Goal: Ask a question: Seek information or help from site administrators or community

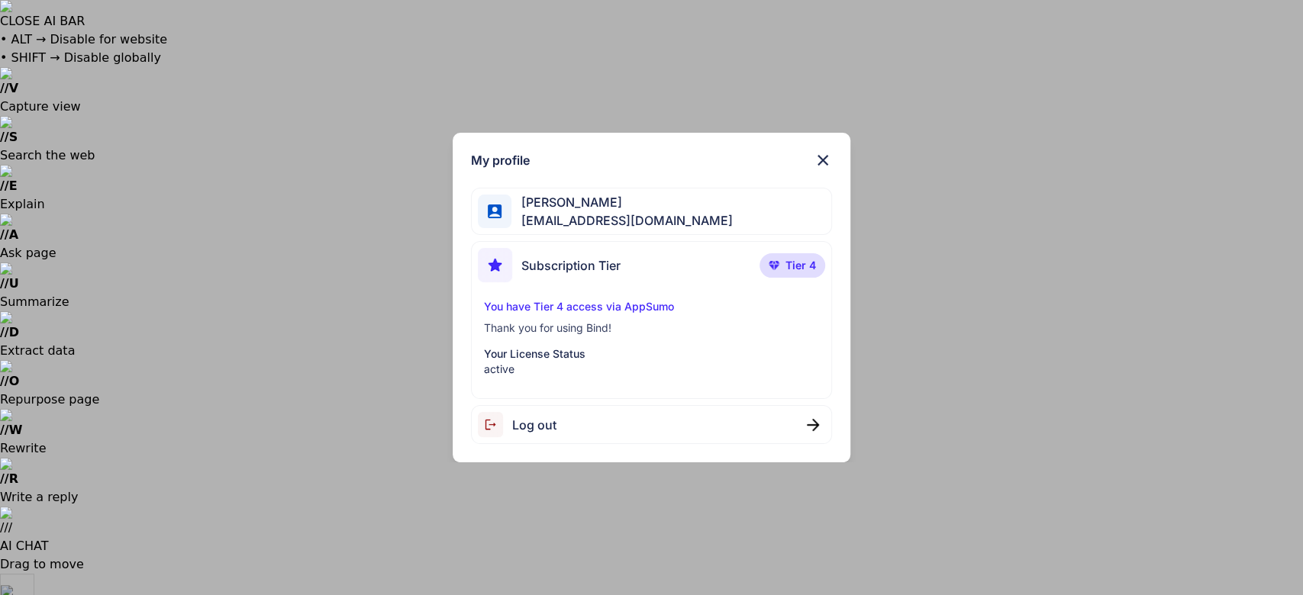
click at [514, 434] on span "Log out" at bounding box center [534, 425] width 44 height 18
type textarea "x"
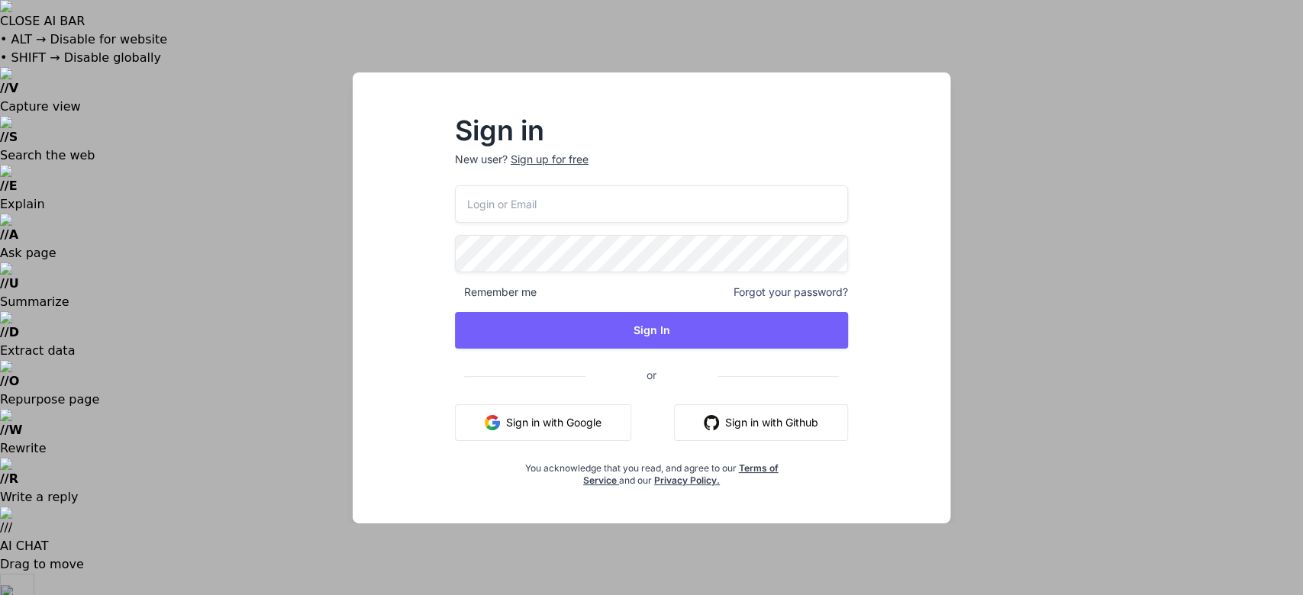
type input "[EMAIL_ADDRESS][DOMAIN_NAME]"
click at [60, 210] on div "Sign in New user? Sign up for free [EMAIL_ADDRESS][DOMAIN_NAME] Remember me For…" at bounding box center [651, 297] width 1303 height 595
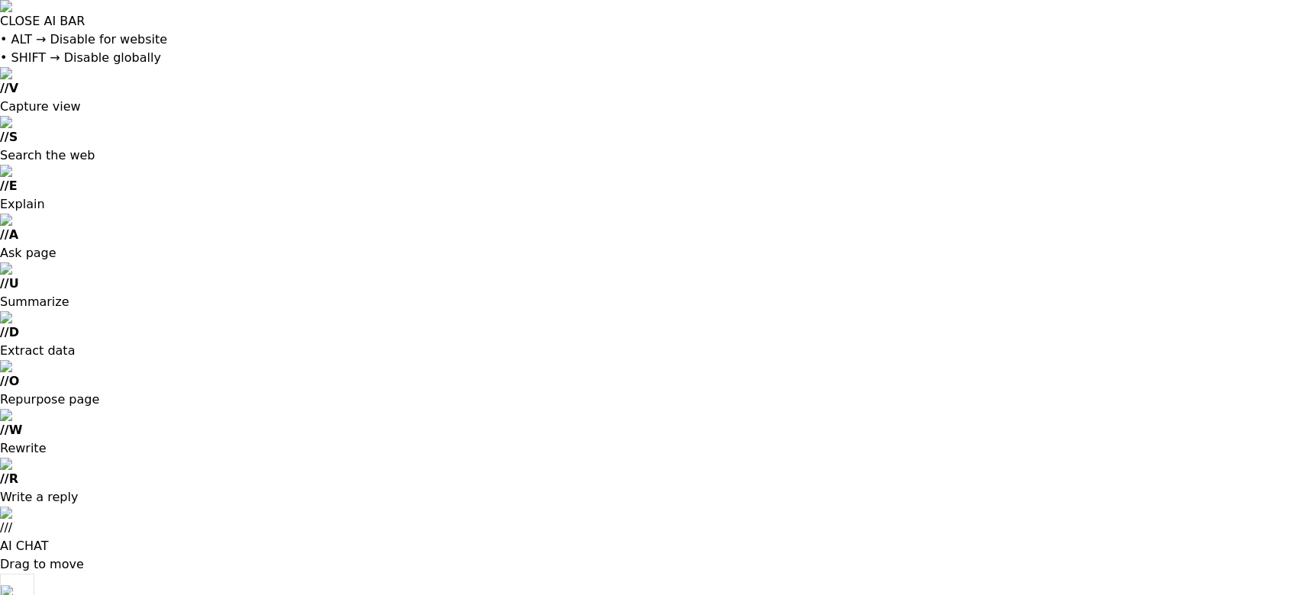
type textarea "x"
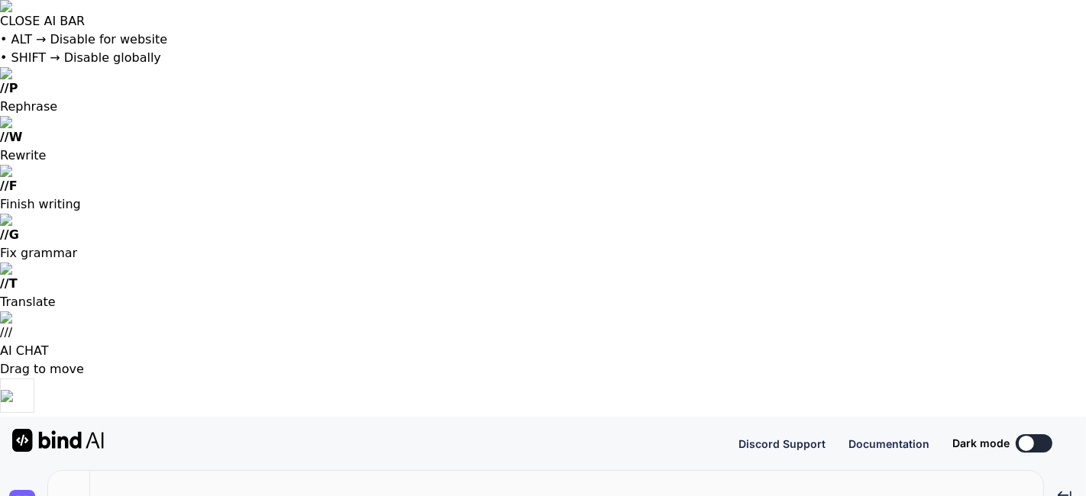
type textarea "x"
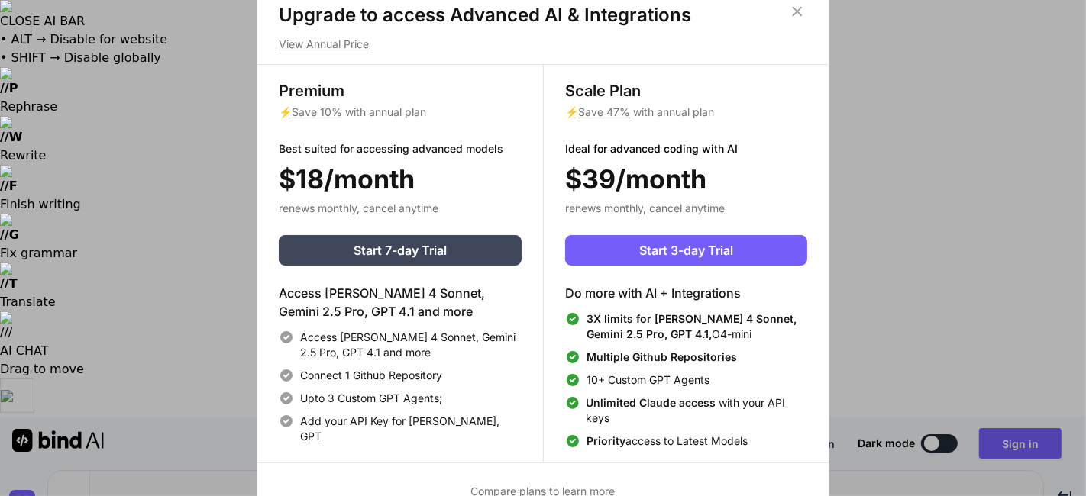
click at [101, 385] on div "Upgrade to access Advanced AI & Integrations View Annual Price Premium ⚡ Save 1…" at bounding box center [543, 248] width 1086 height 496
click at [120, 275] on div "Upgrade to access Advanced AI & Integrations View Annual Price Premium ⚡ Save 1…" at bounding box center [543, 248] width 1086 height 496
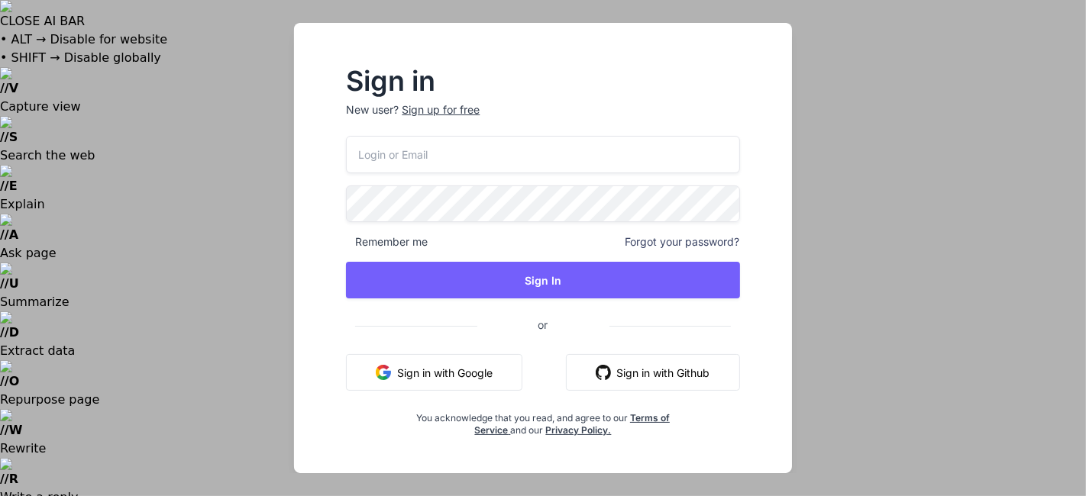
type input "[EMAIL_ADDRESS][DOMAIN_NAME]"
click at [402, 377] on button "Sign in with Google" at bounding box center [434, 372] width 176 height 37
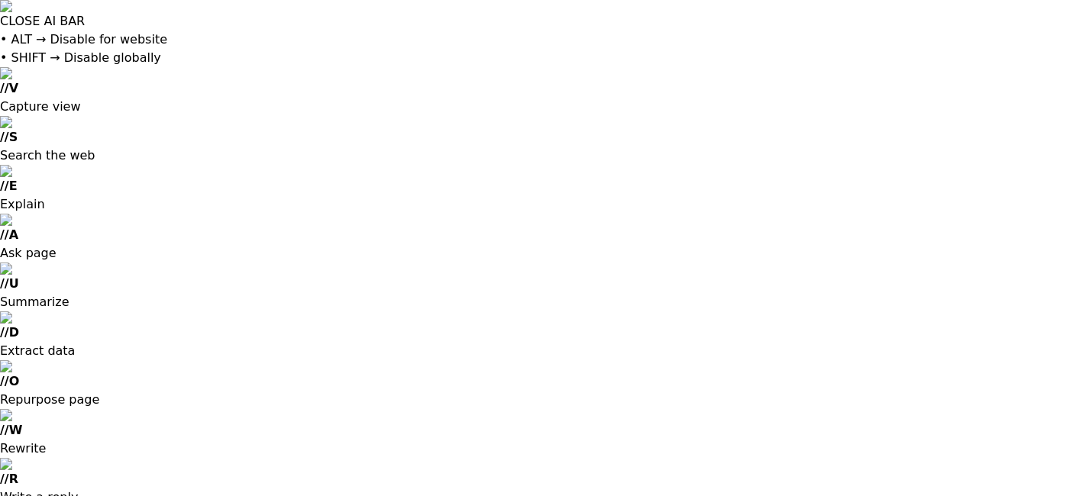
drag, startPoint x: 146, startPoint y: 23, endPoint x: 128, endPoint y: 24, distance: 17.6
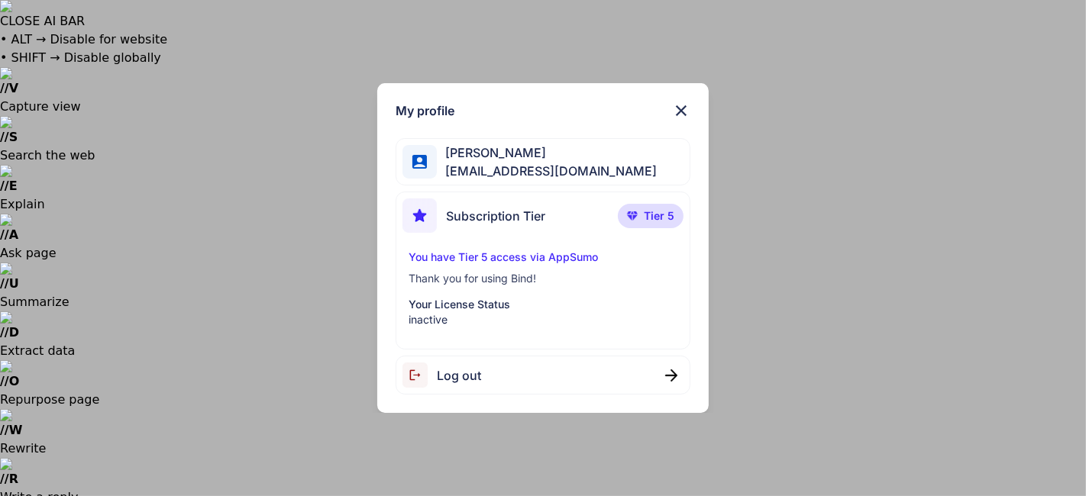
click at [673, 217] on span "Tier 5" at bounding box center [659, 215] width 31 height 15
click at [469, 314] on p "inactive" at bounding box center [542, 319] width 269 height 15
click at [648, 316] on p "inactive" at bounding box center [542, 319] width 269 height 15
click at [441, 308] on p "Your License Status" at bounding box center [542, 304] width 269 height 15
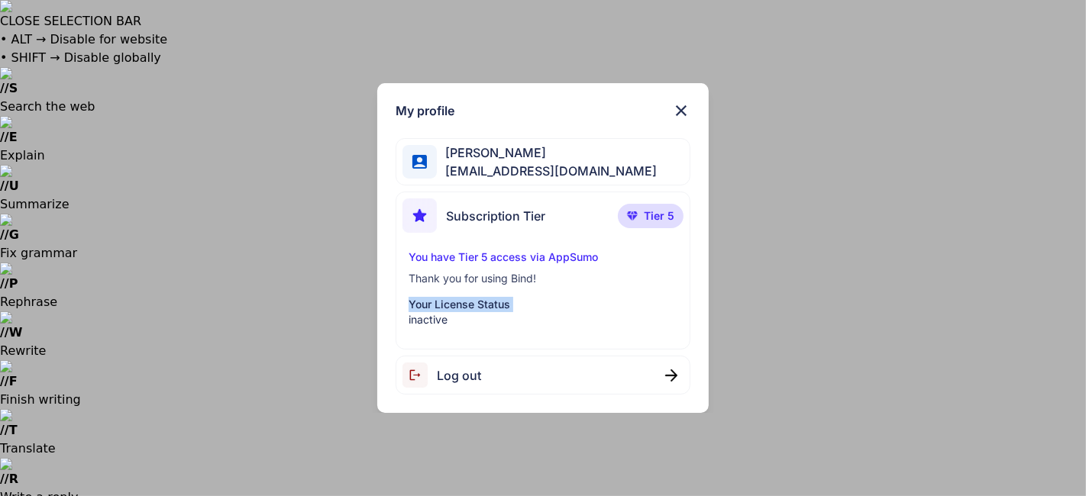
click at [441, 308] on p "Your License Status" at bounding box center [542, 304] width 269 height 15
click at [447, 320] on p "inactive" at bounding box center [542, 319] width 269 height 15
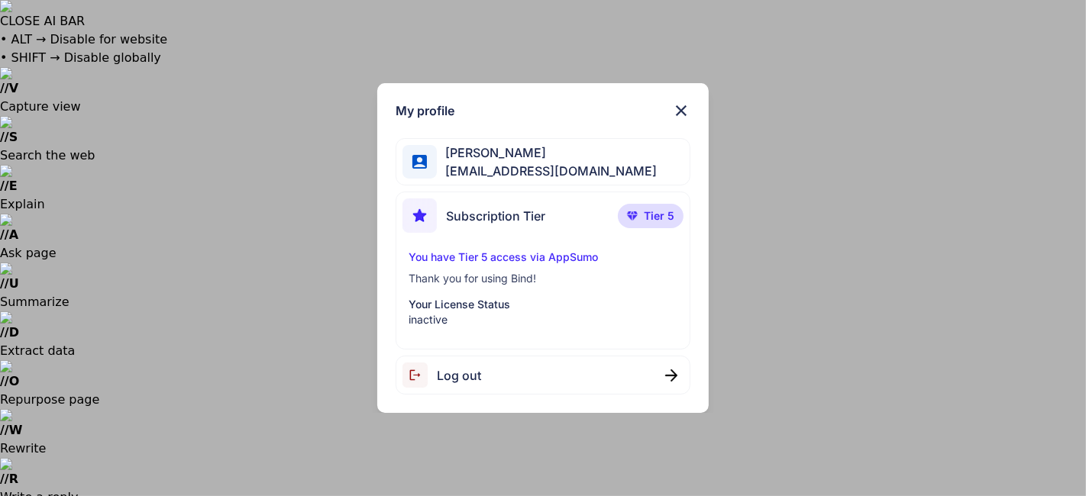
click at [11, 239] on div "My profile Ricardo Ceja Jr ricardoceja97@gmail.com Subscription Tier Tier 5 You…" at bounding box center [543, 248] width 1086 height 496
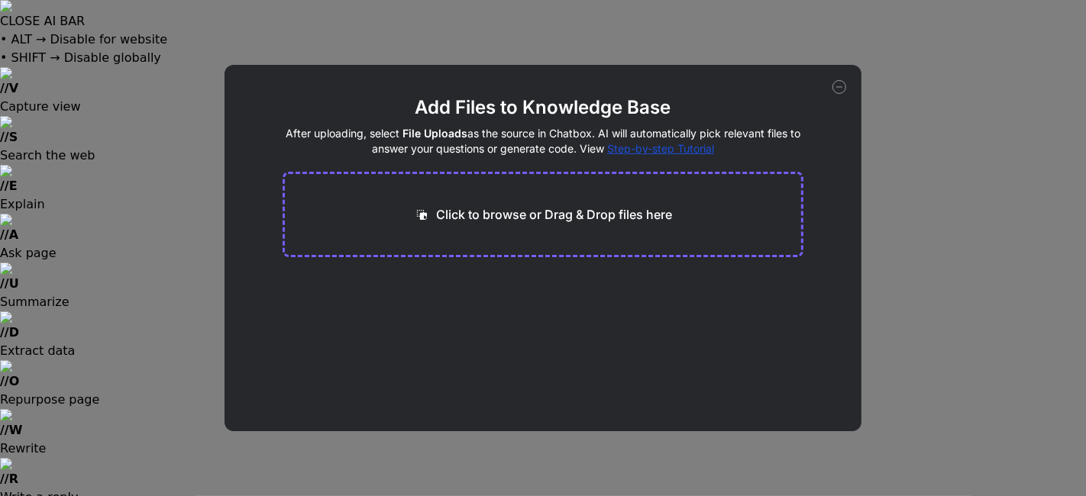
click at [31, 205] on div "Add Files to Knowledge Base After uploading, select File Uploads as the source …" at bounding box center [543, 248] width 1086 height 496
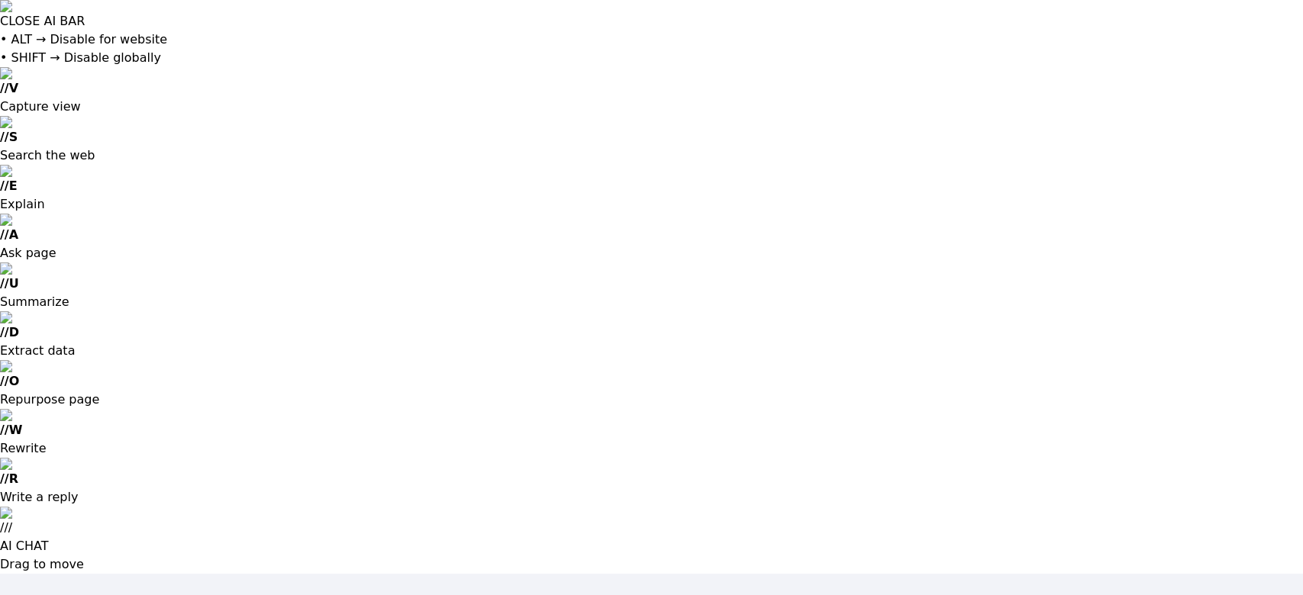
type input "[EMAIL_ADDRESS][DOMAIN_NAME]"
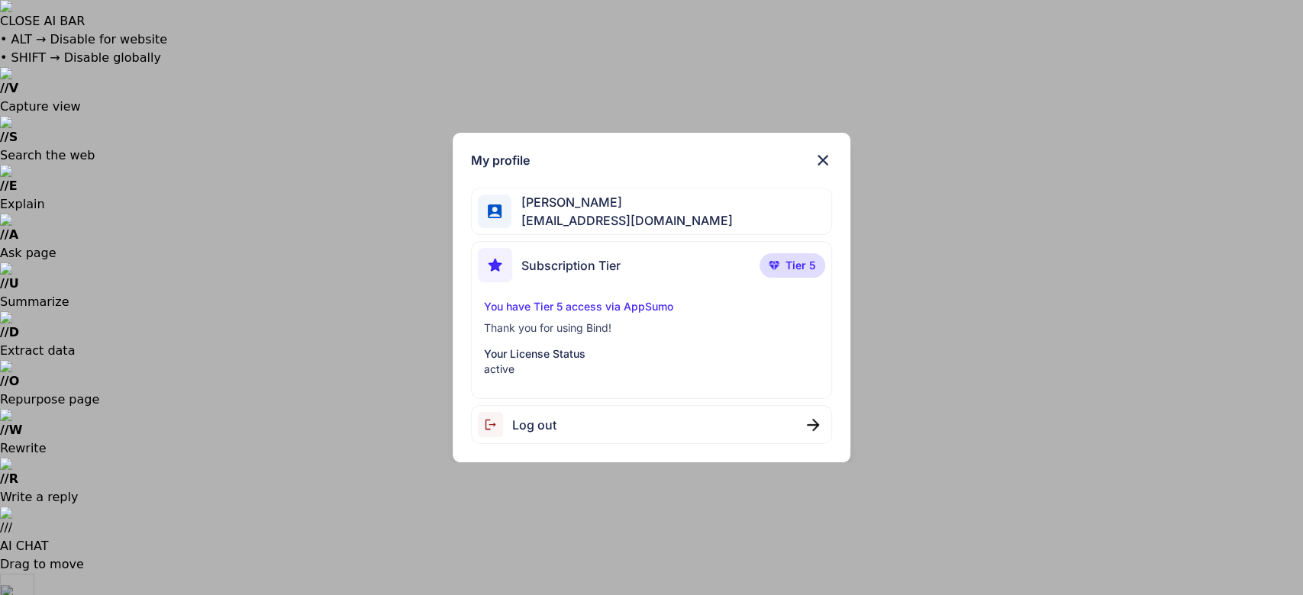
click at [827, 173] on div "My profile Ricardo Ceja Jr ricardoceja97@gmail.com Subscription Tier Tier 5 You…" at bounding box center [652, 298] width 398 height 331
click at [827, 168] on img at bounding box center [823, 160] width 18 height 18
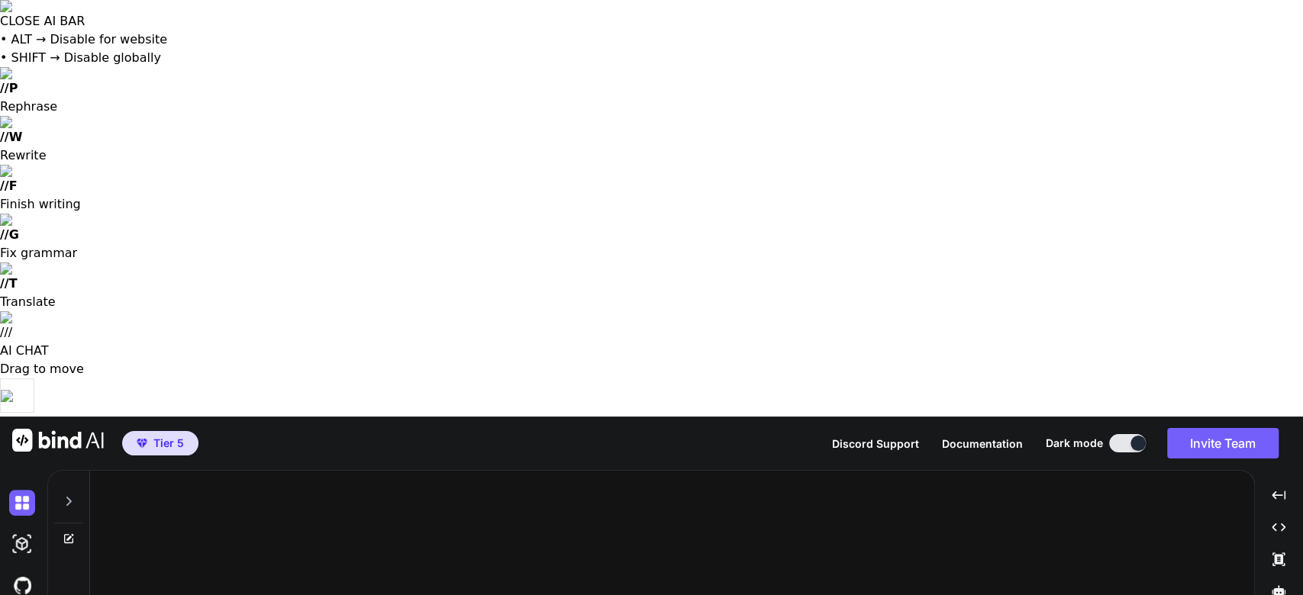
type textarea "Hello, so i just purchased Bin Ai!"
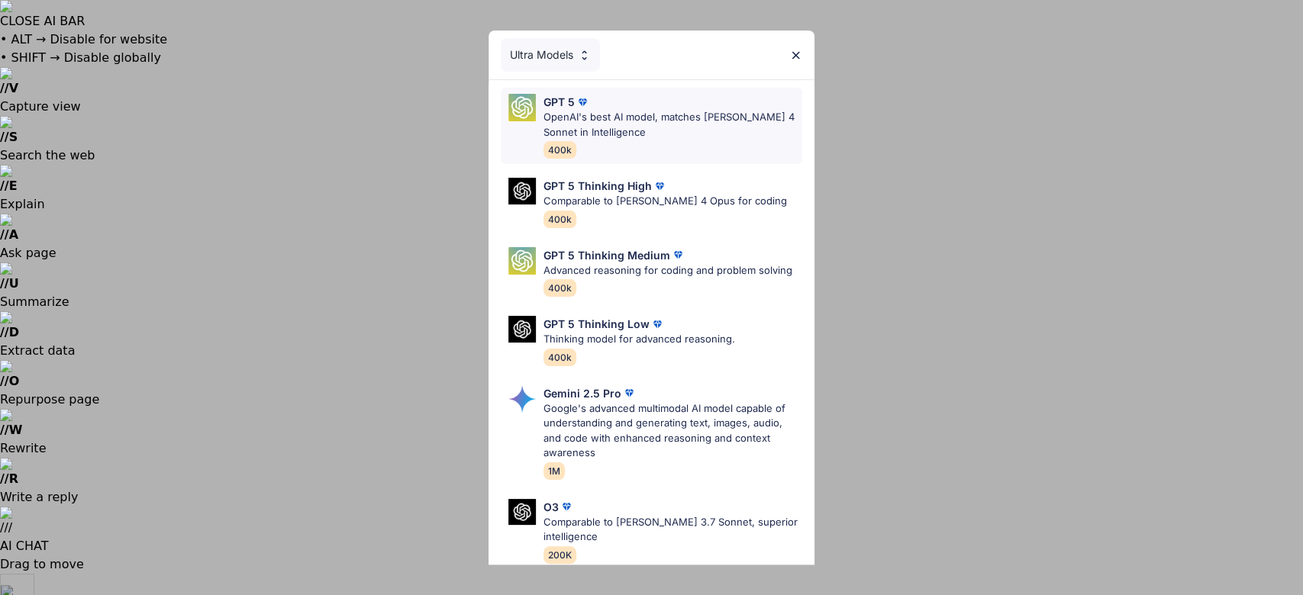
click at [695, 116] on p "OpenAI's best AI model, matches Claude 4 Sonnet in Intelligence" at bounding box center [673, 125] width 259 height 30
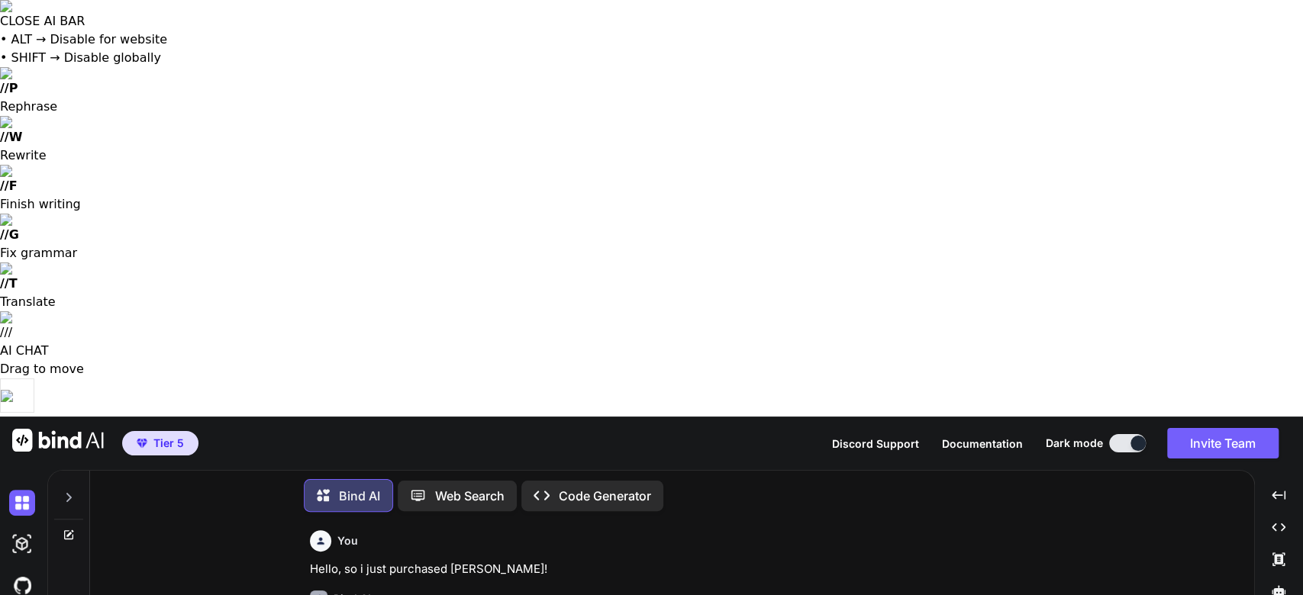
type textarea "sorry, i ment Bind.co"
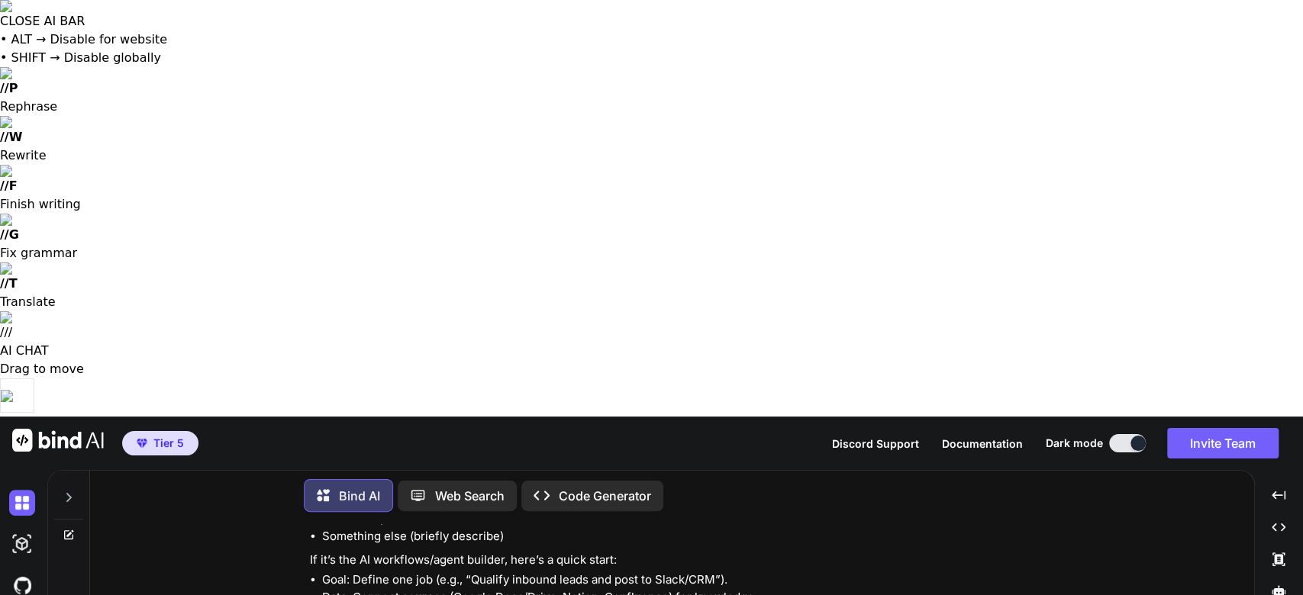
scroll to position [801, 0]
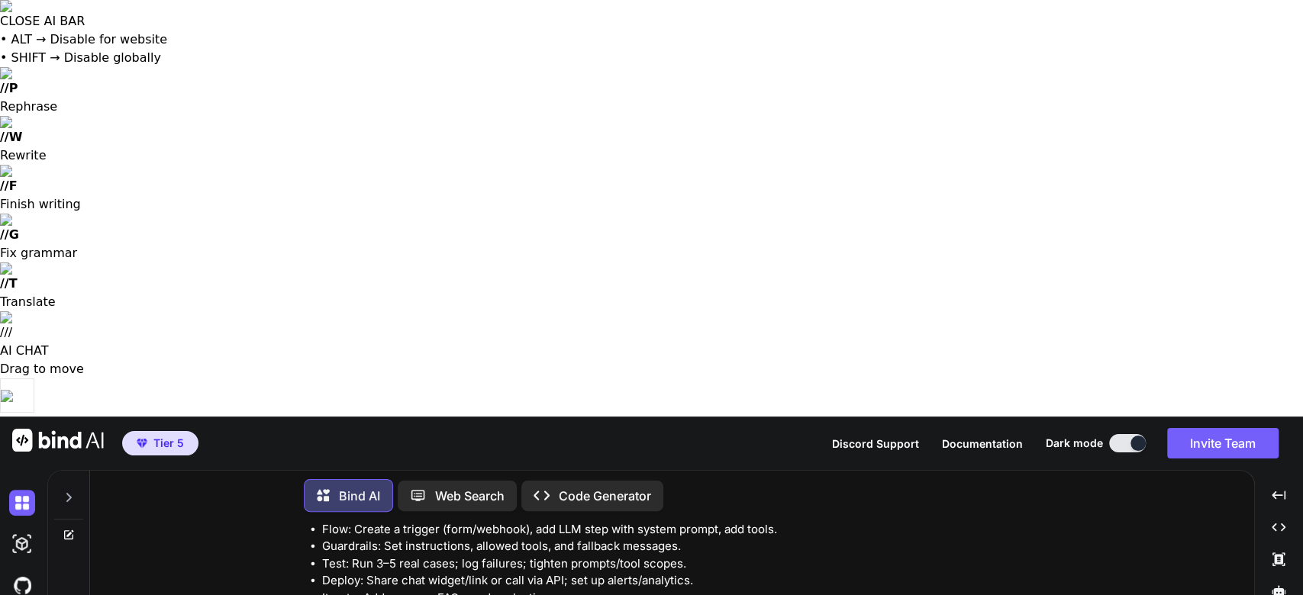
type textarea "dont you have access to the internet to know what im talking about? i thought y…"
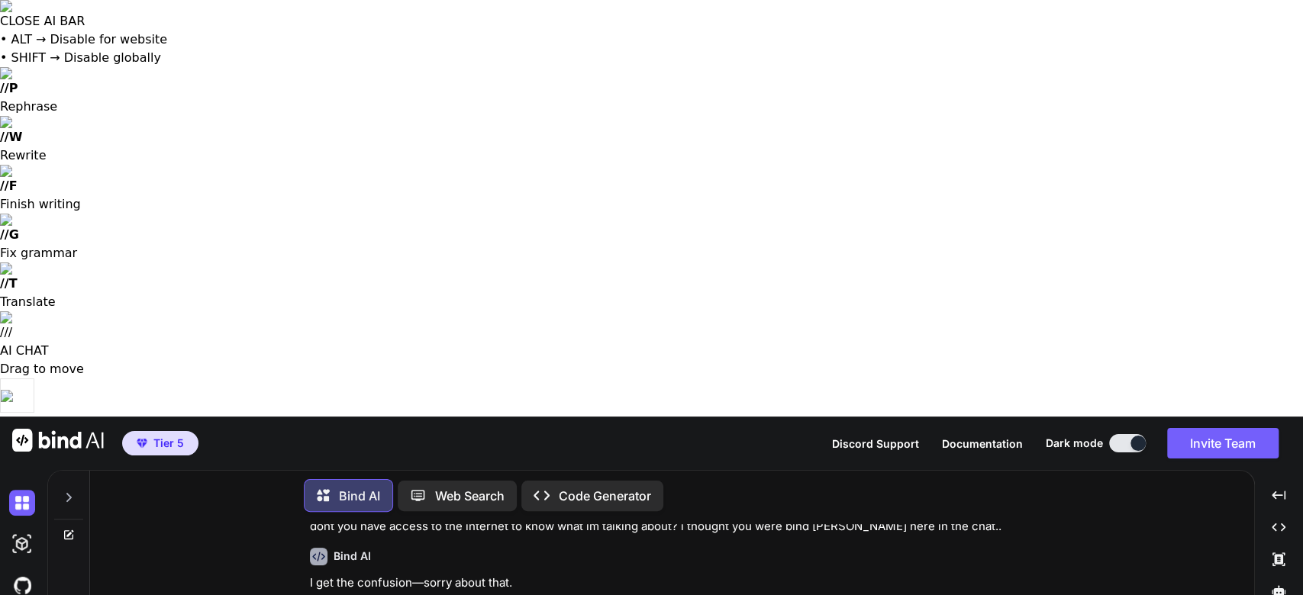
scroll to position [1244, 0]
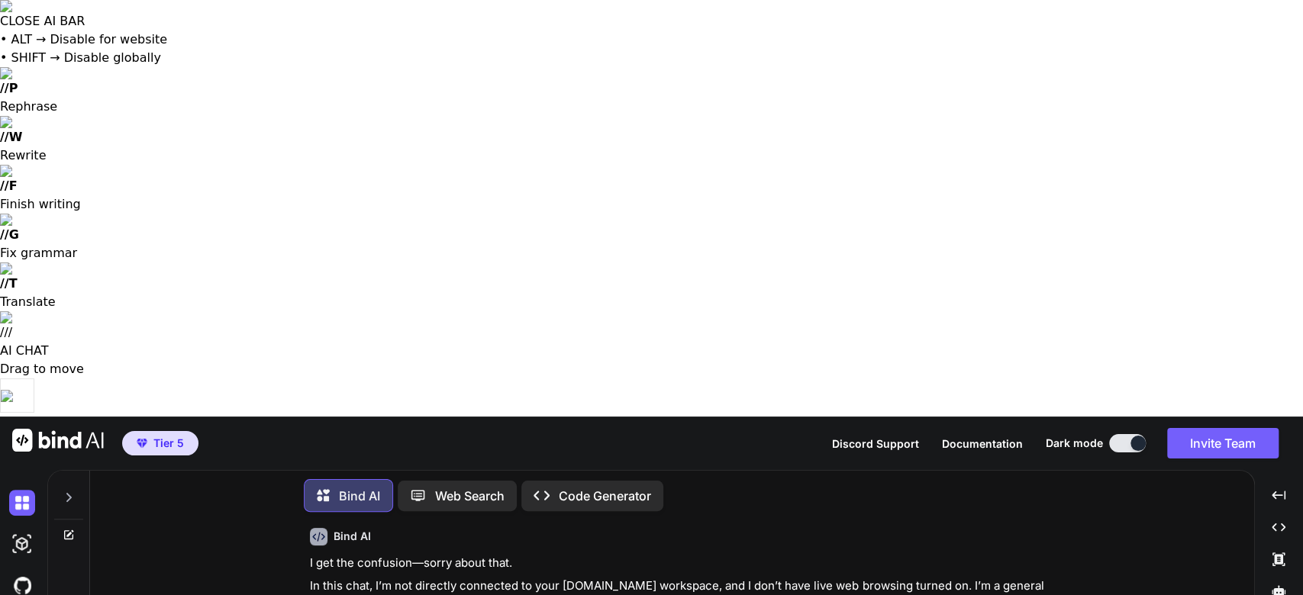
type textarea "ok i see, well temm me then what model of ai exacly are you? this way ill bette…"
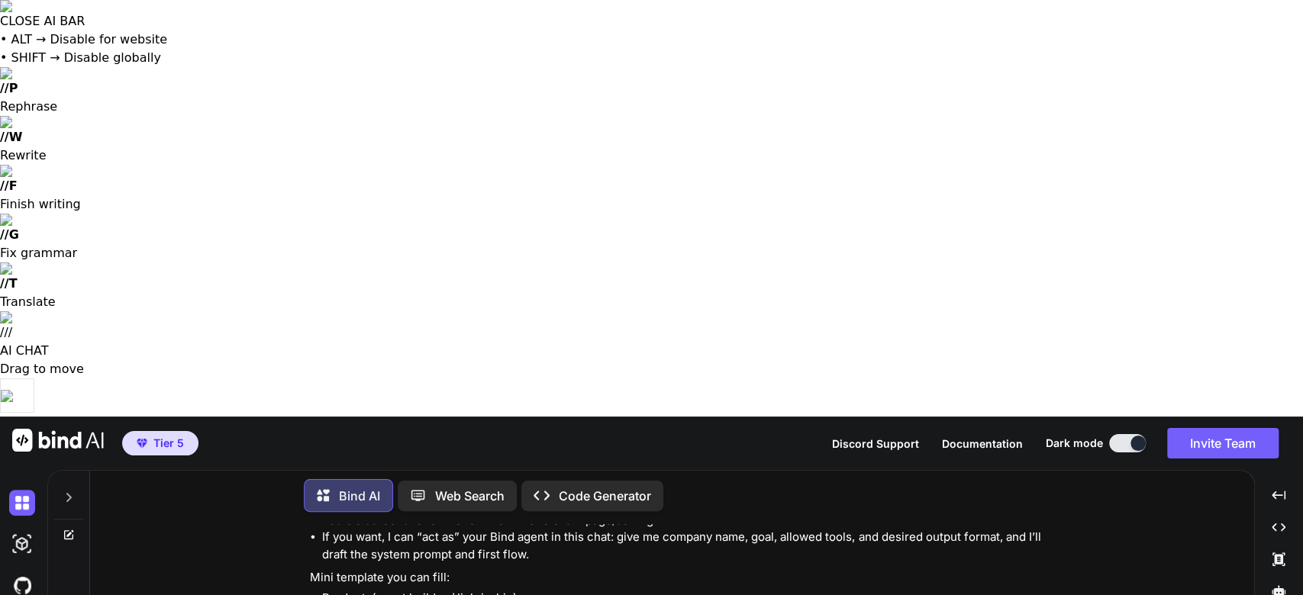
scroll to position [1405, 0]
click at [440, 481] on div "Web Search" at bounding box center [457, 496] width 119 height 31
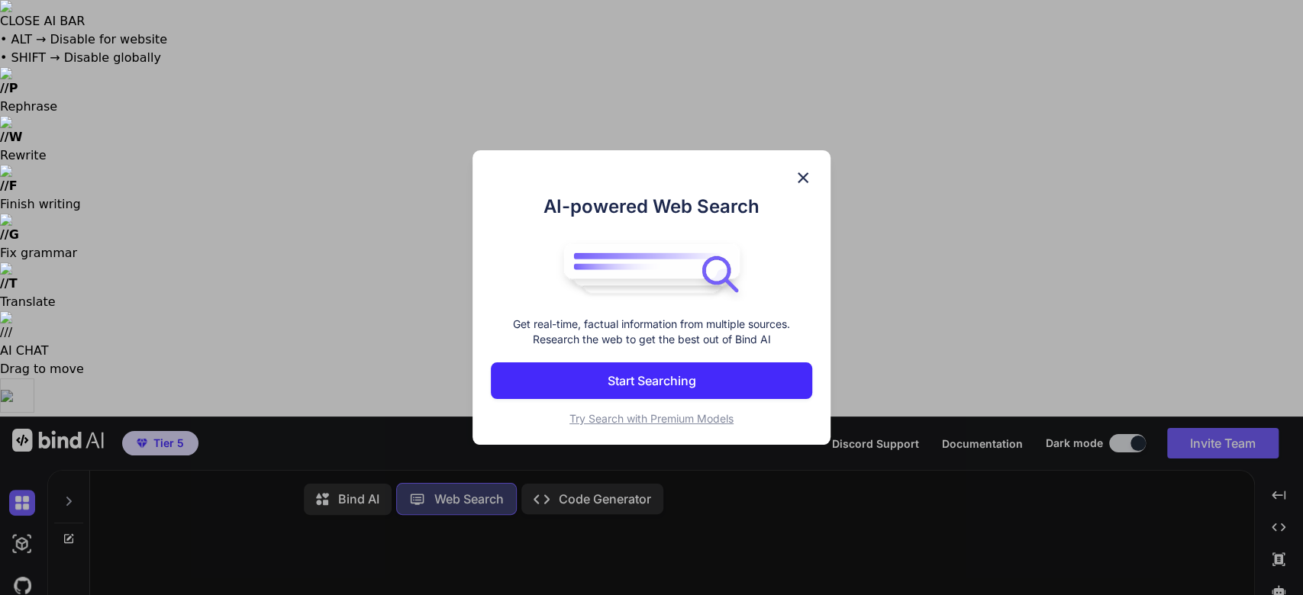
scroll to position [6, 0]
click at [531, 389] on button "Start Searching" at bounding box center [651, 381] width 321 height 37
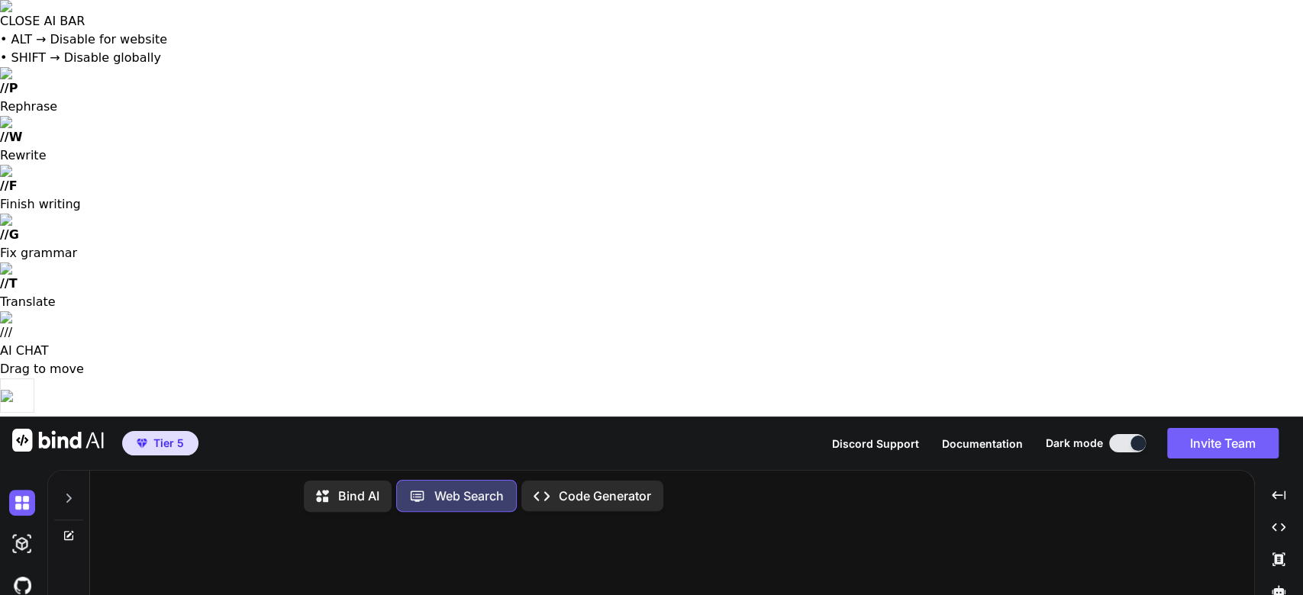
type textarea "hey there bind 👋"
type textarea "well i just purchased Bind.co! so im exited 🤗"
type textarea "yes, so how do you feel that bind.co, gretta, and open ai's gPT 5 compare and c…"
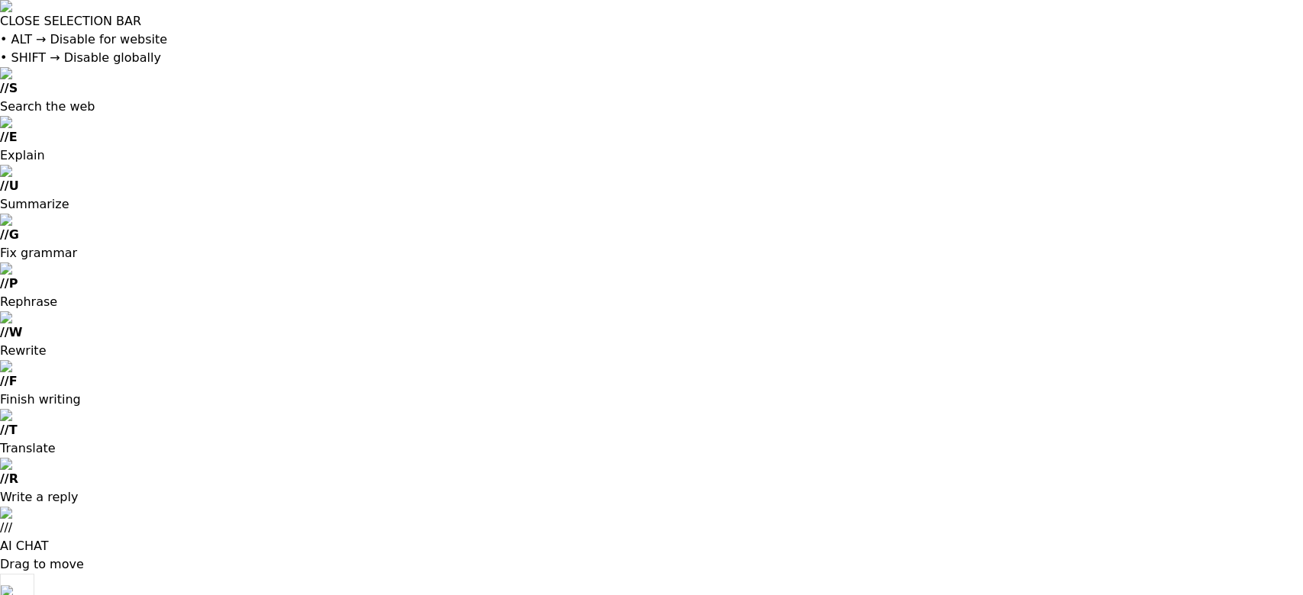
scroll to position [539, 0]
drag, startPoint x: 293, startPoint y: 226, endPoint x: 217, endPoint y: 334, distance: 132.0
drag, startPoint x: 463, startPoint y: 383, endPoint x: 269, endPoint y: 372, distance: 195.0
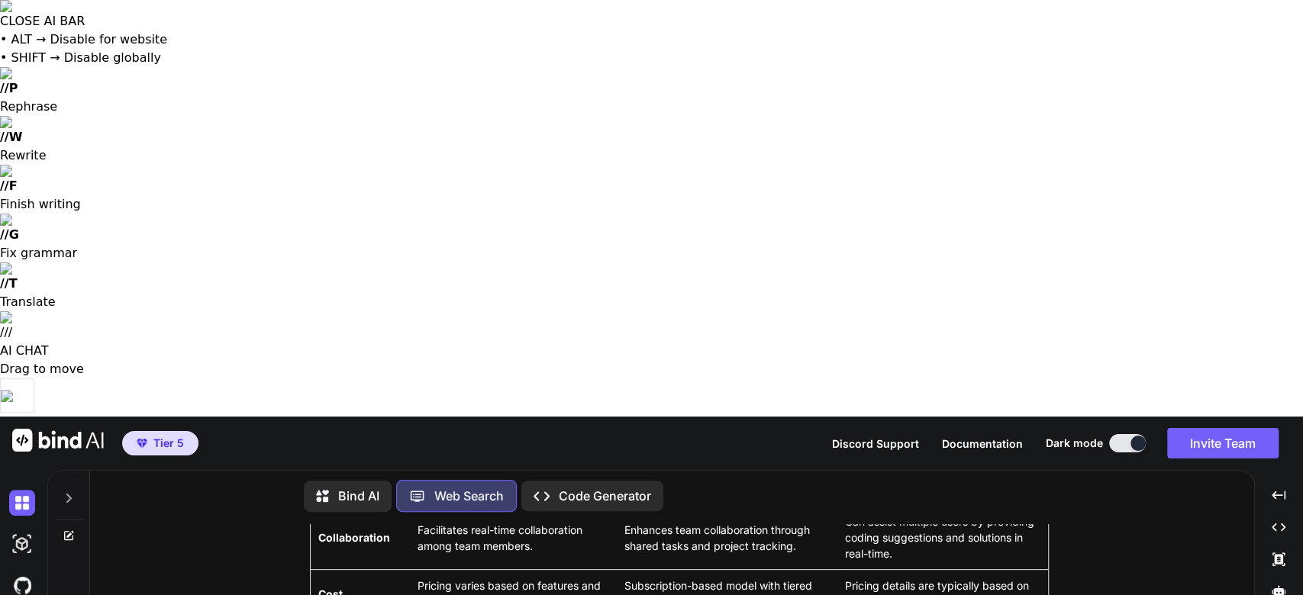
type textarea "where did you get this info... and what model of Ai exacly are you?"
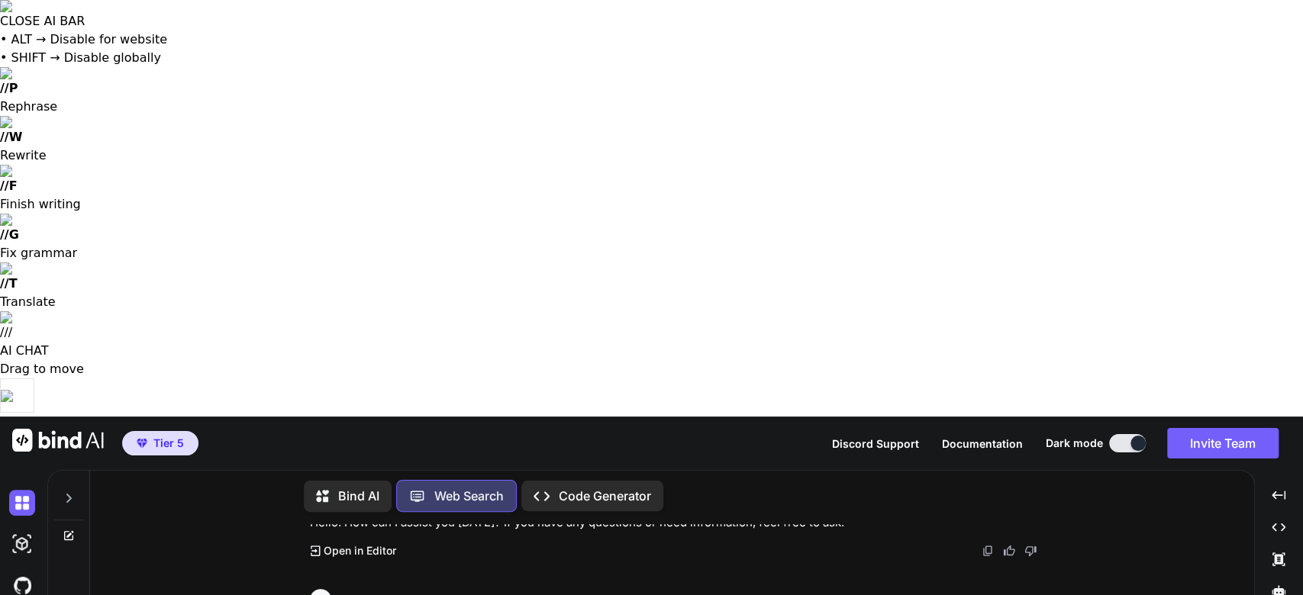
scroll to position [0, 0]
click at [324, 490] on icon at bounding box center [322, 496] width 13 height 12
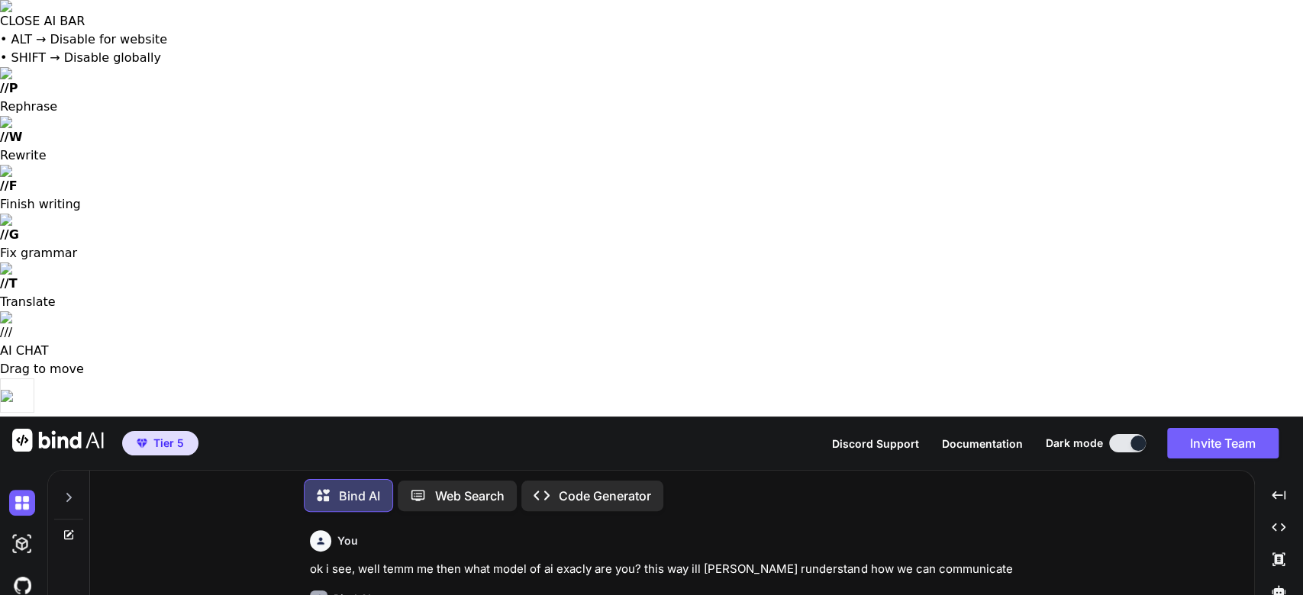
scroll to position [1768, 0]
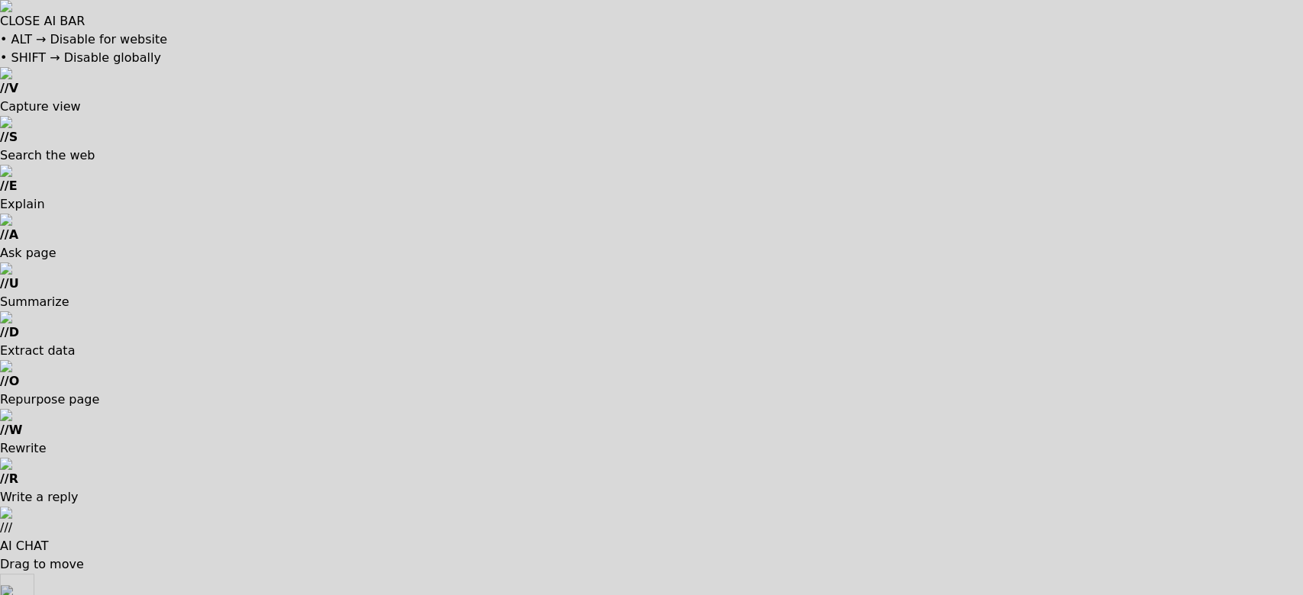
click at [230, 339] on div at bounding box center [651, 297] width 1303 height 595
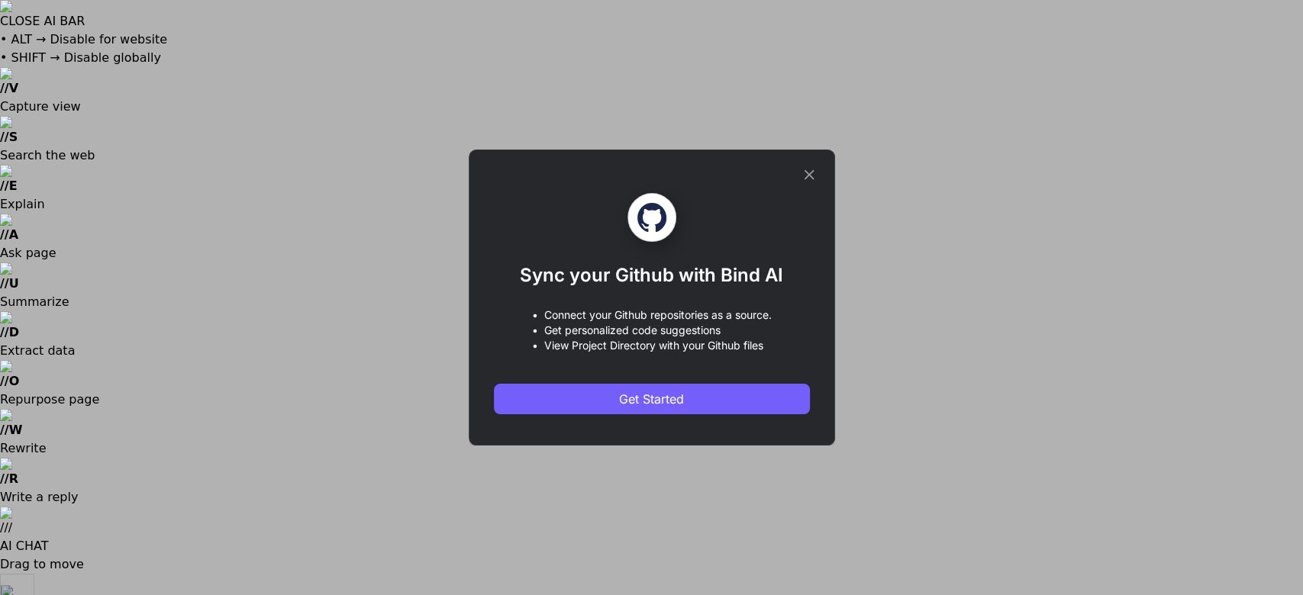
click at [122, 186] on div "Sync your Github with Bind AI • Connect your Github repositories as a source. •…" at bounding box center [651, 297] width 1303 height 595
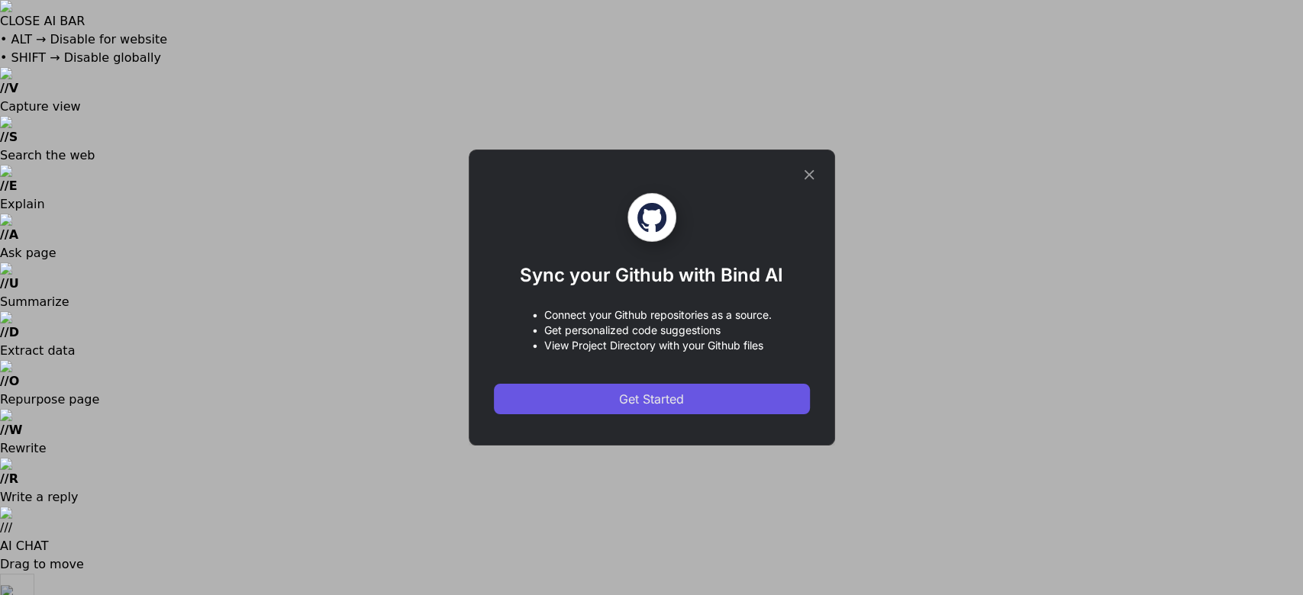
click at [553, 403] on button "Get Started" at bounding box center [652, 399] width 316 height 31
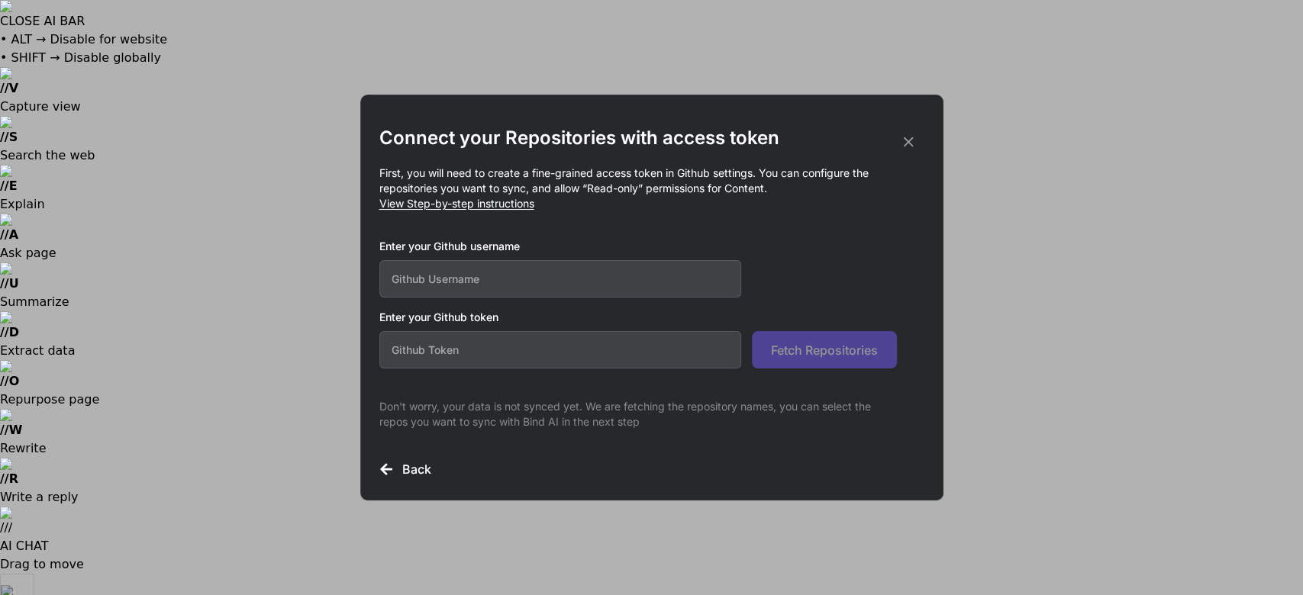
click at [417, 275] on input "text" at bounding box center [560, 278] width 363 height 37
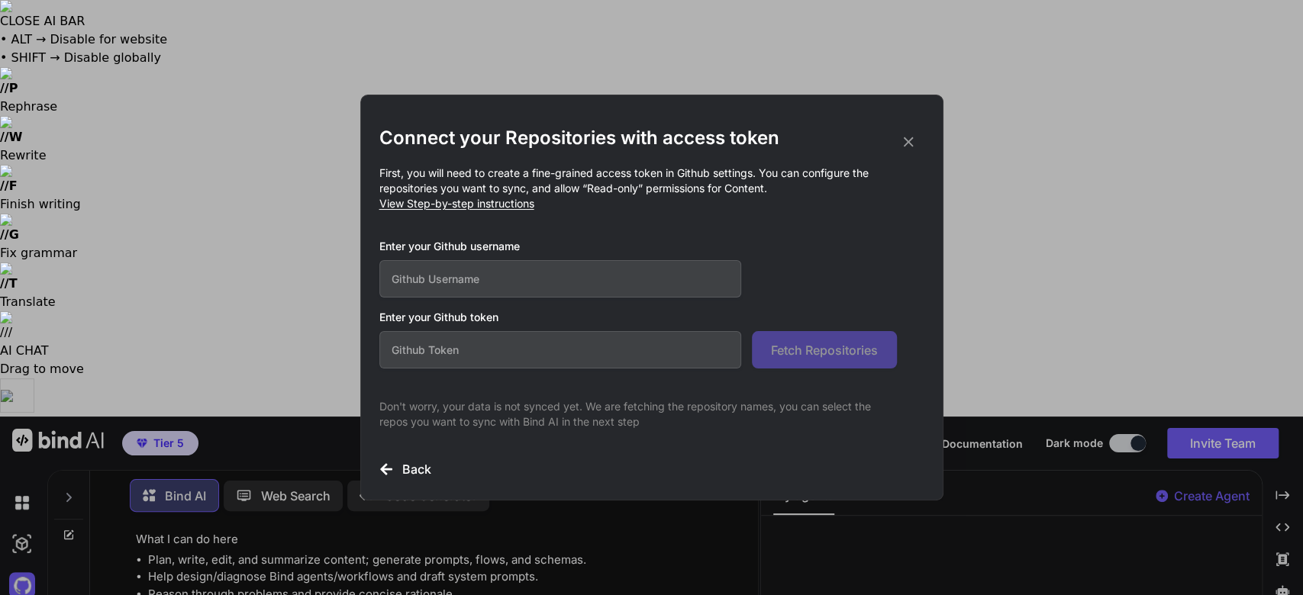
click at [435, 35] on div "Connect your Repositories with access token First, you will need to create a fi…" at bounding box center [651, 297] width 1303 height 595
